Goal: Check status: Check status

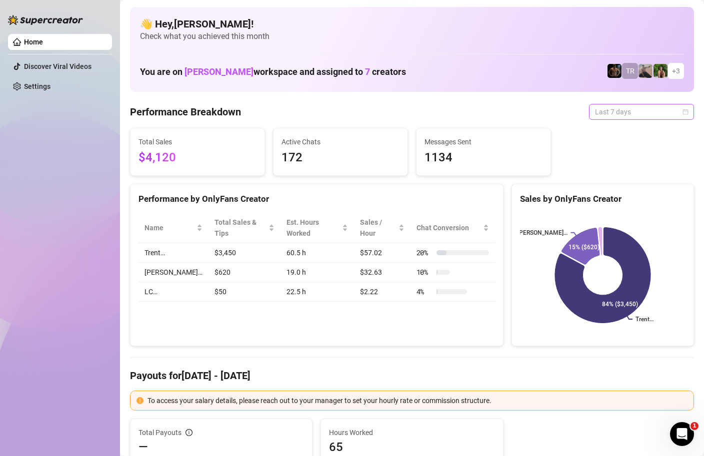
click at [660, 110] on span "Last 7 days" at bounding box center [641, 111] width 93 height 15
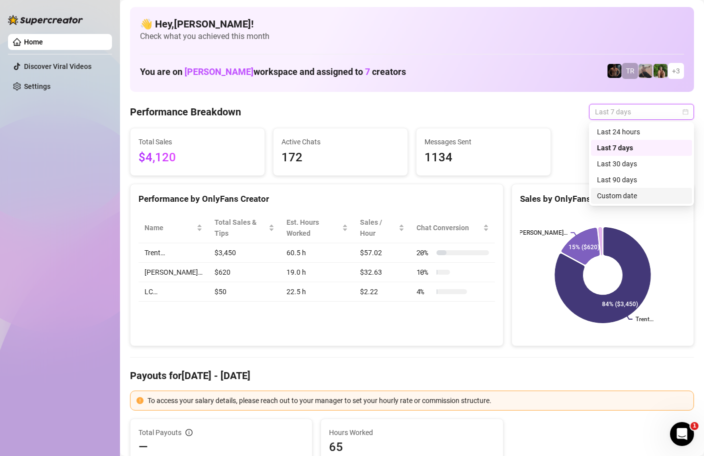
click at [609, 190] on div "Custom date" at bounding box center [641, 195] width 89 height 11
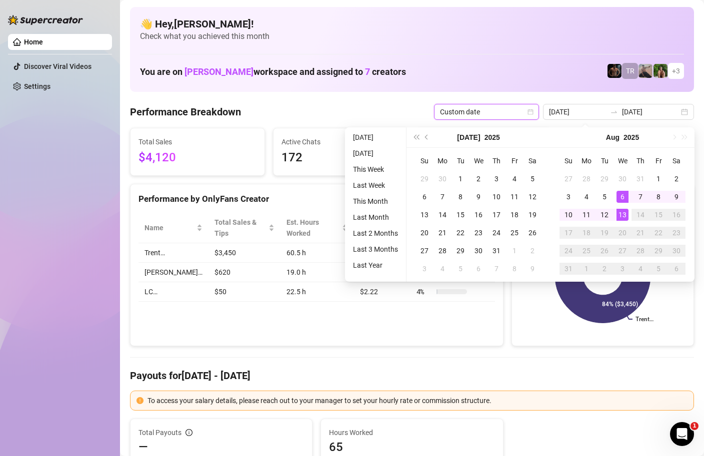
type input "[DATE]"
click at [622, 216] on div "13" at bounding box center [622, 215] width 12 height 12
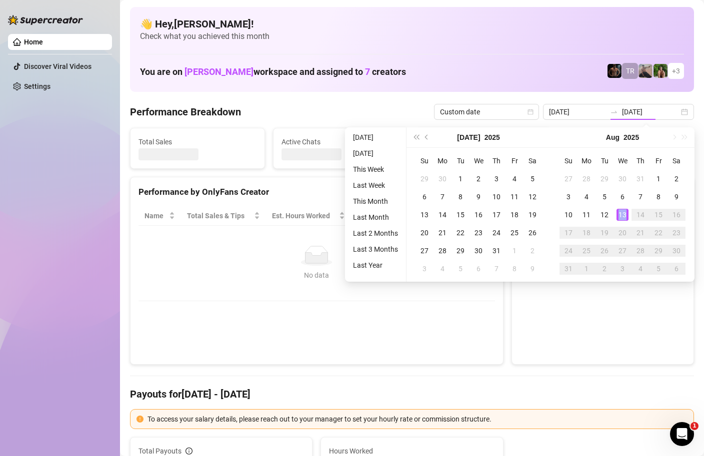
type input "[DATE]"
